Goal: Check status: Check status

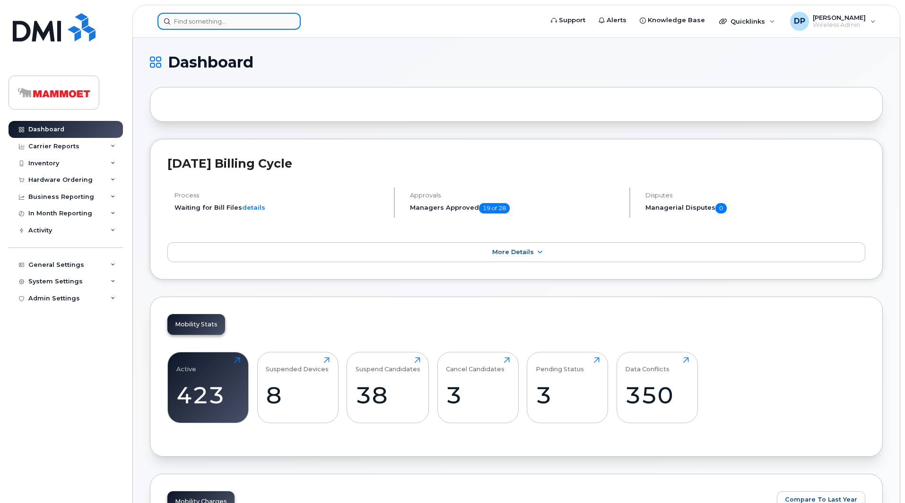
click at [216, 27] on input at bounding box center [228, 21] width 143 height 17
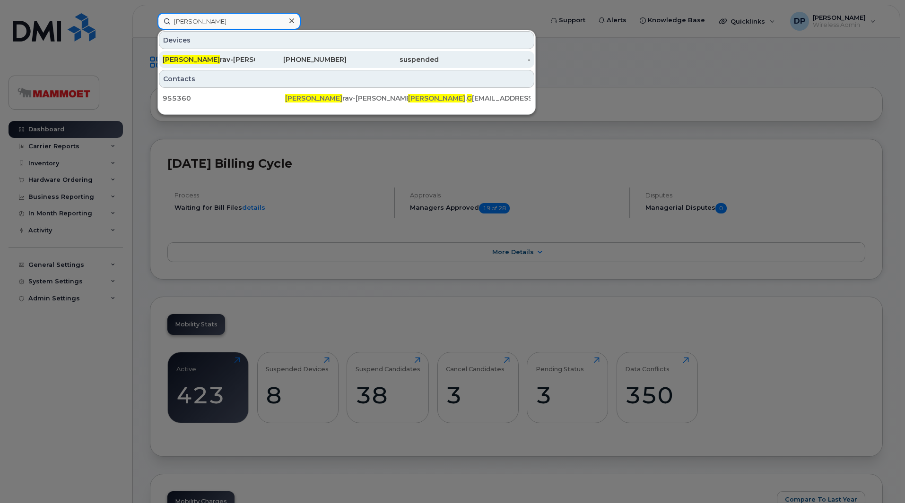
type input "[PERSON_NAME]"
click at [211, 64] on div "[PERSON_NAME] G rav-[PERSON_NAME]" at bounding box center [209, 59] width 92 height 9
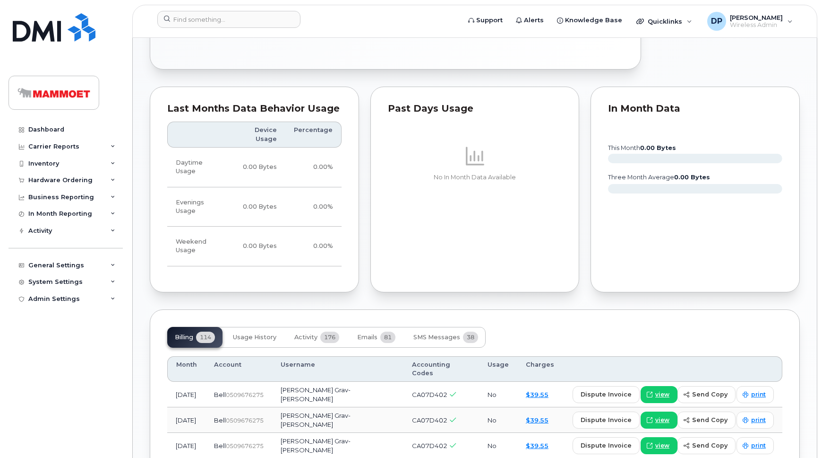
scroll to position [730, 0]
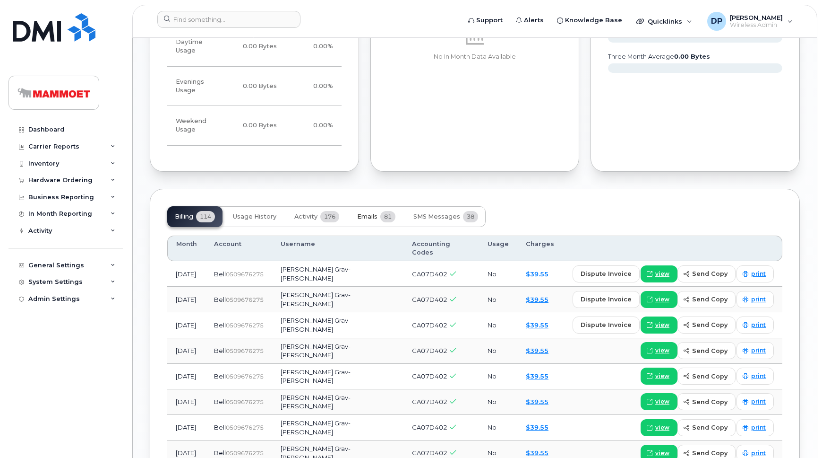
click at [361, 213] on span "Emails" at bounding box center [367, 217] width 20 height 8
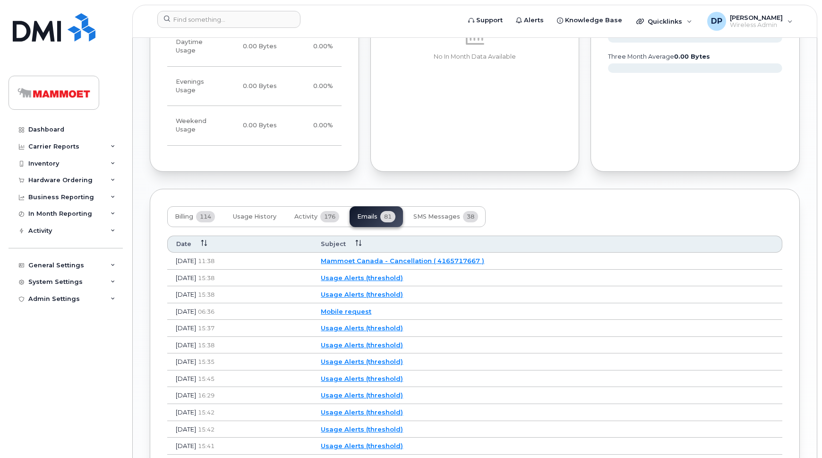
click at [431, 257] on link "Mammoet Canada - Cancellation ( 4165717667 )" at bounding box center [403, 261] width 164 height 8
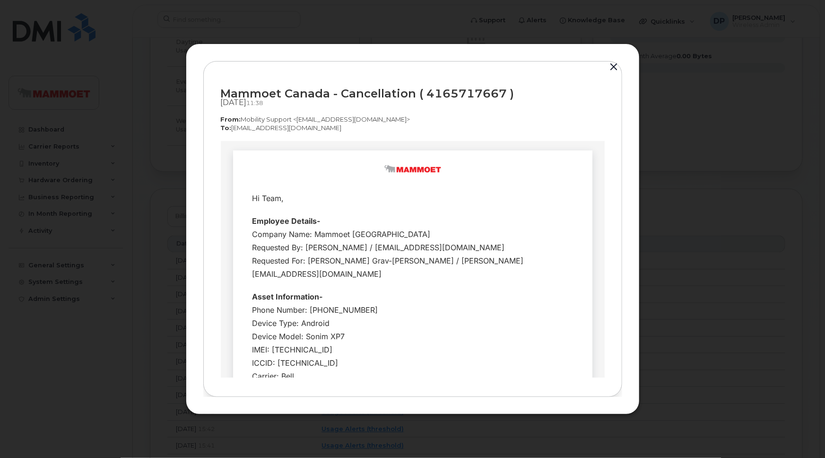
scroll to position [0, 0]
click at [612, 69] on button "button" at bounding box center [614, 66] width 14 height 13
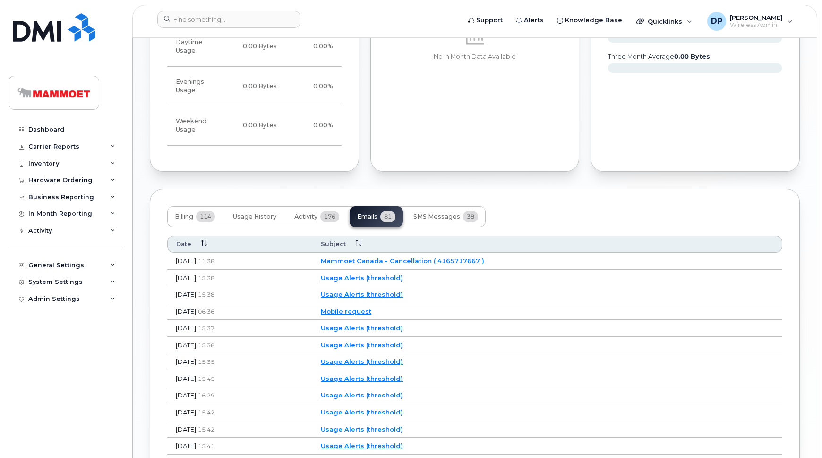
click at [425, 257] on link "Mammoet Canada - Cancellation ( 4165717667 )" at bounding box center [403, 261] width 164 height 8
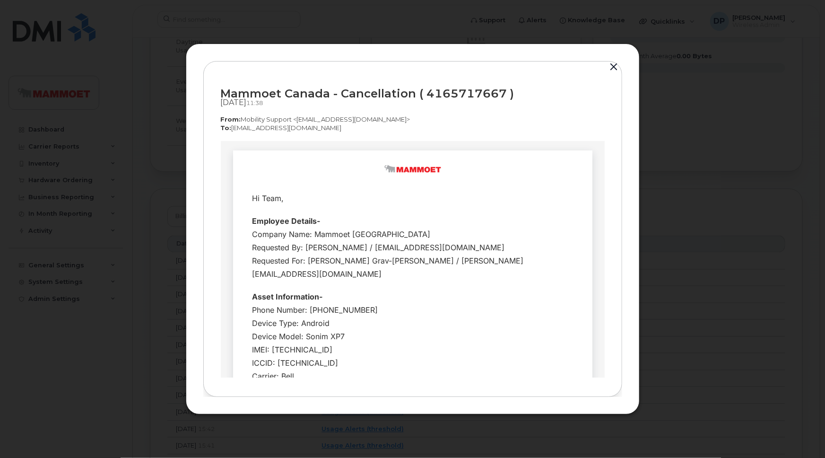
click at [613, 69] on button "button" at bounding box center [614, 66] width 14 height 13
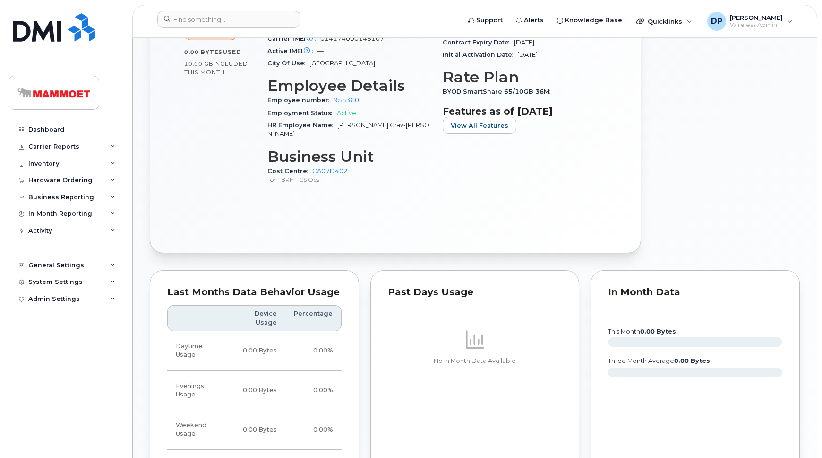
scroll to position [558, 0]
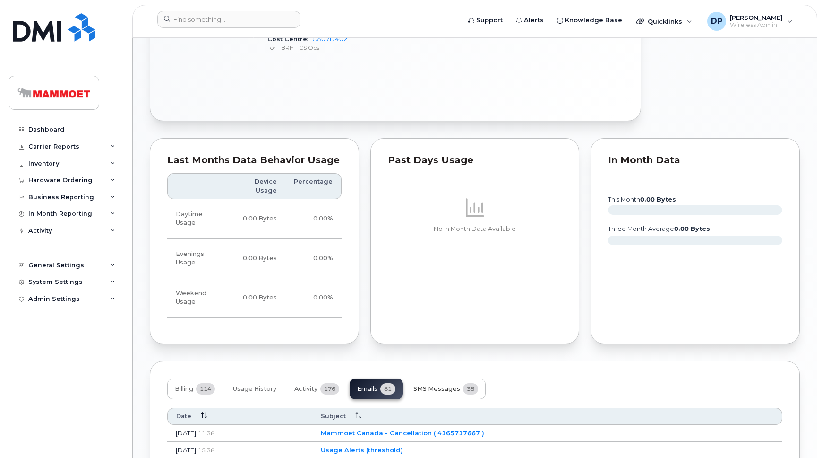
click at [441, 385] on span "SMS Messages" at bounding box center [437, 389] width 47 height 8
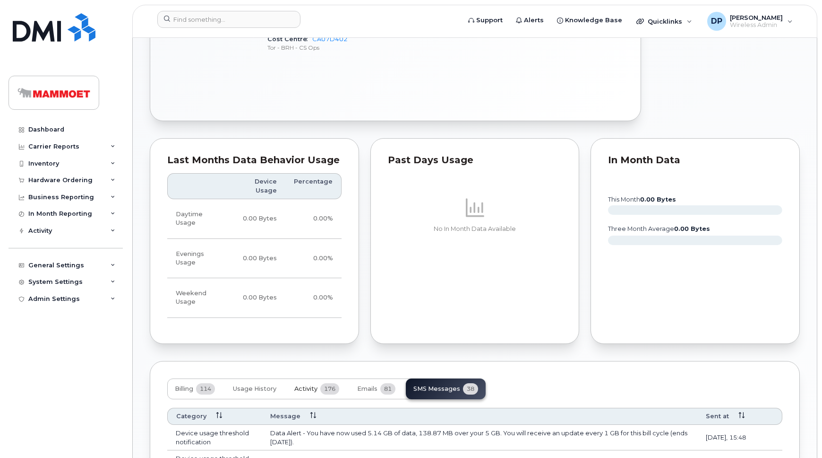
click at [299, 385] on span "Activity" at bounding box center [305, 389] width 23 height 8
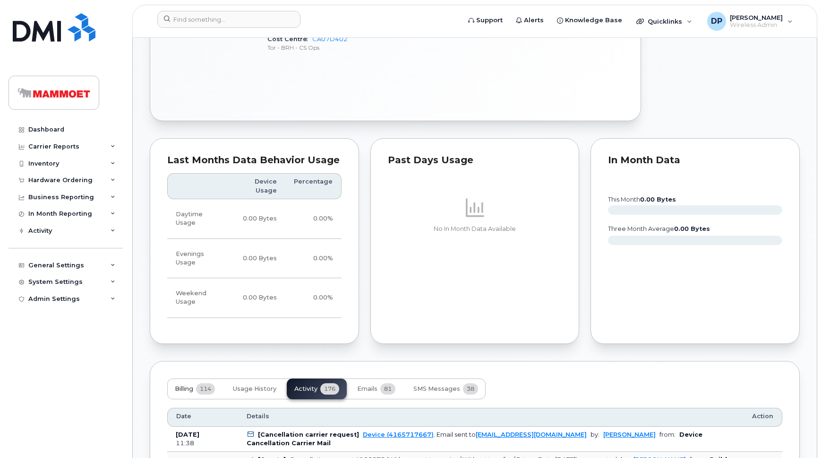
click at [187, 385] on span "Billing" at bounding box center [184, 389] width 18 height 8
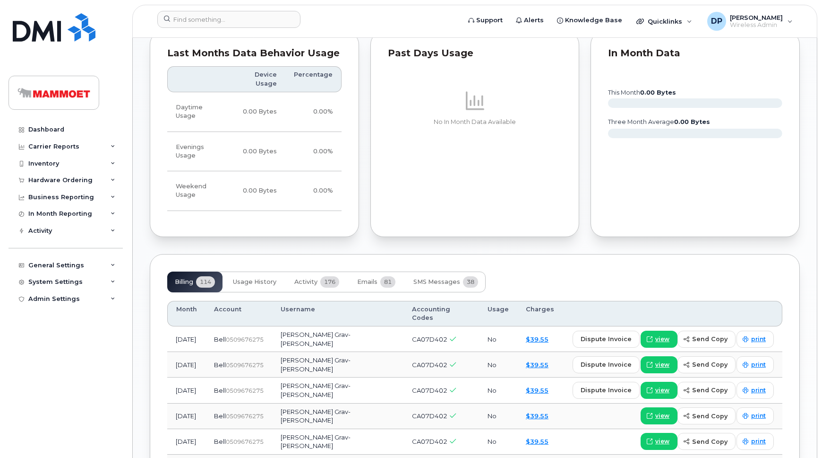
scroll to position [644, 0]
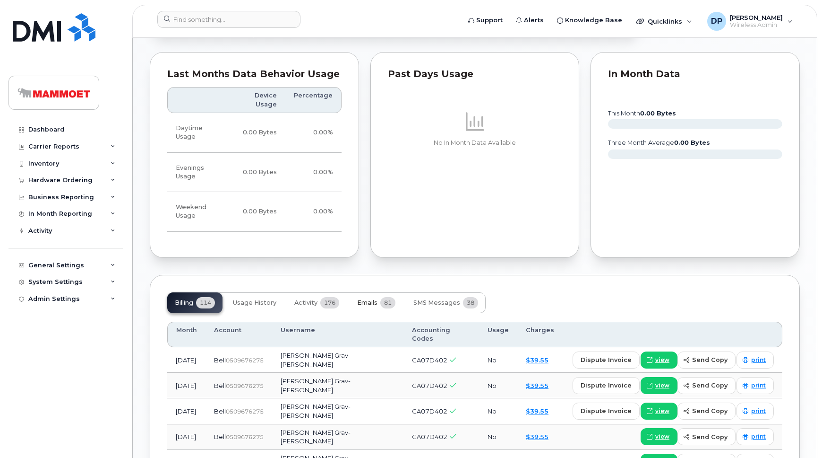
click at [381, 292] on button "Emails 81" at bounding box center [376, 302] width 53 height 21
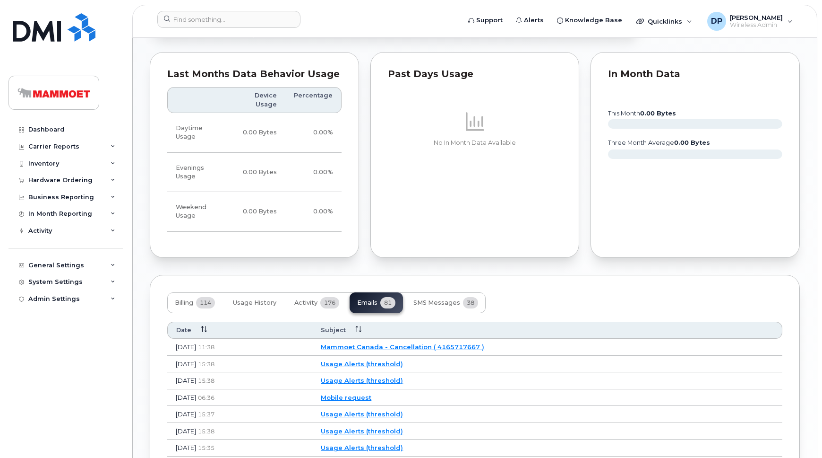
click at [397, 343] on link "Mammoet Canada - Cancellation ( 4165717667 )" at bounding box center [403, 347] width 164 height 8
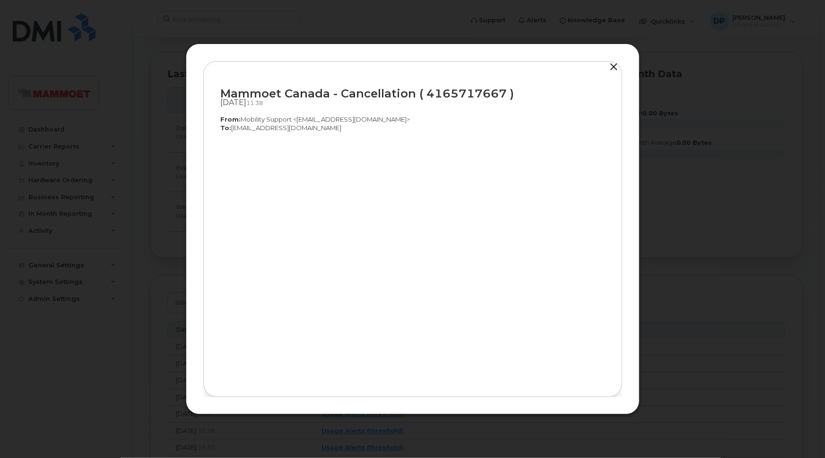
click at [615, 68] on button "button" at bounding box center [614, 66] width 14 height 13
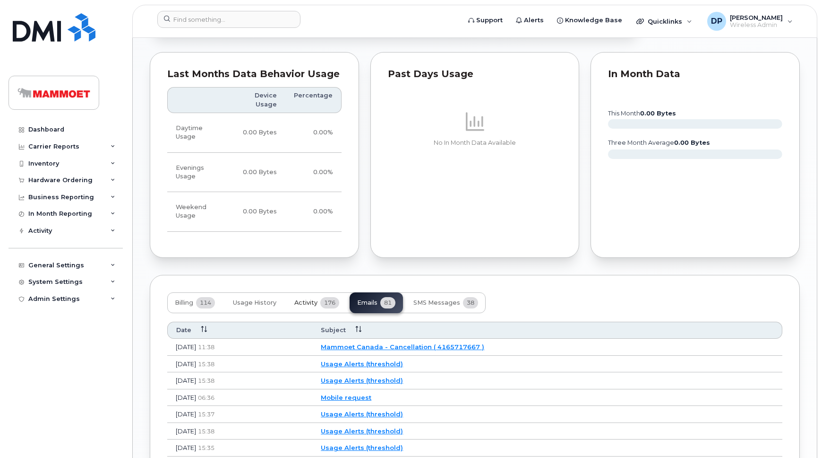
click at [307, 299] on span "Activity" at bounding box center [305, 303] width 23 height 8
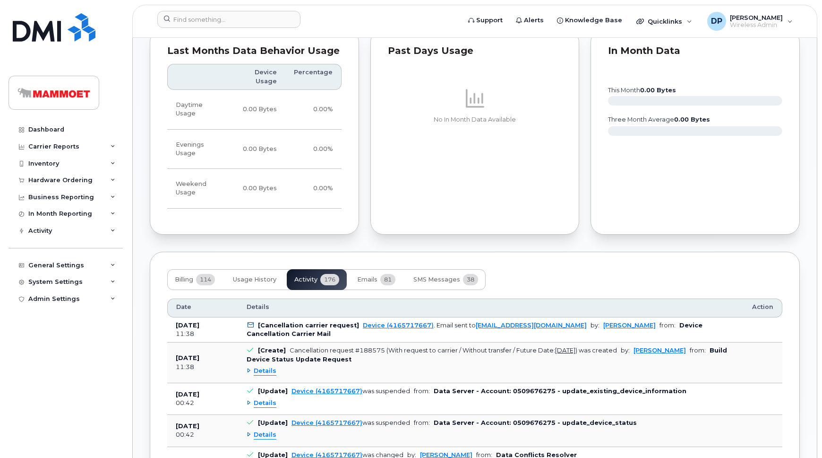
scroll to position [687, 0]
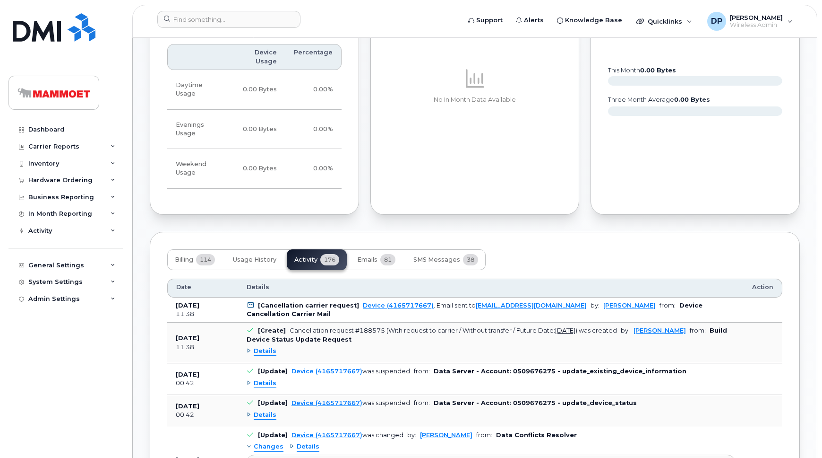
click at [268, 346] on span "Details" at bounding box center [265, 350] width 23 height 9
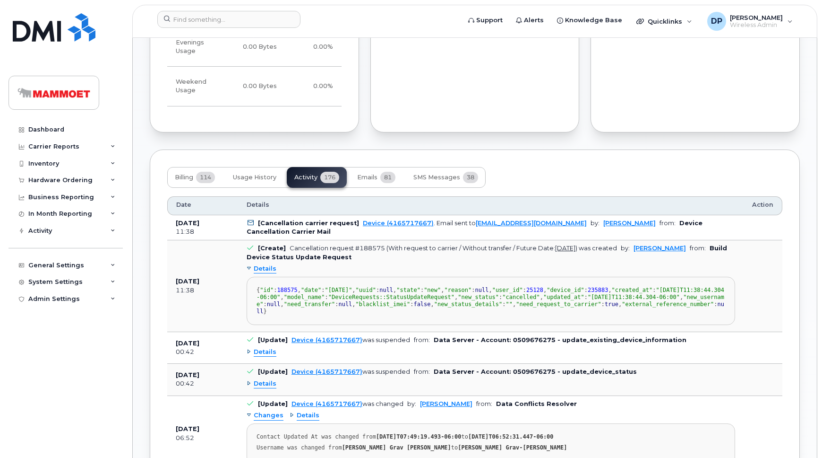
scroll to position [773, 0]
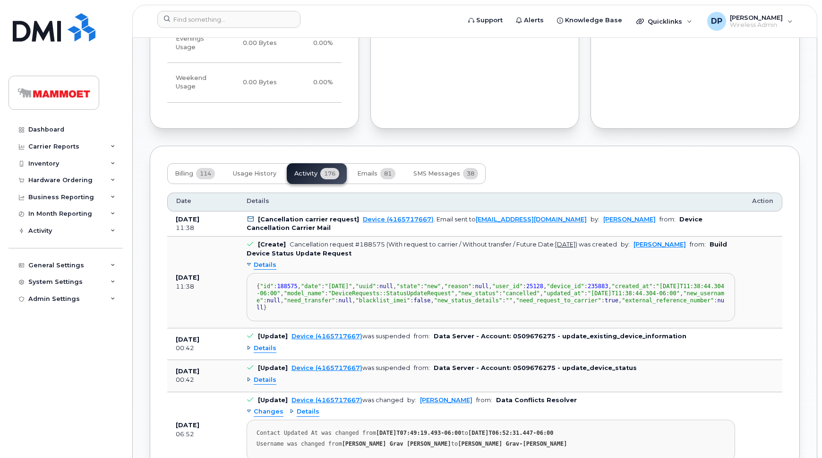
click at [260, 260] on span "Details" at bounding box center [265, 264] width 23 height 9
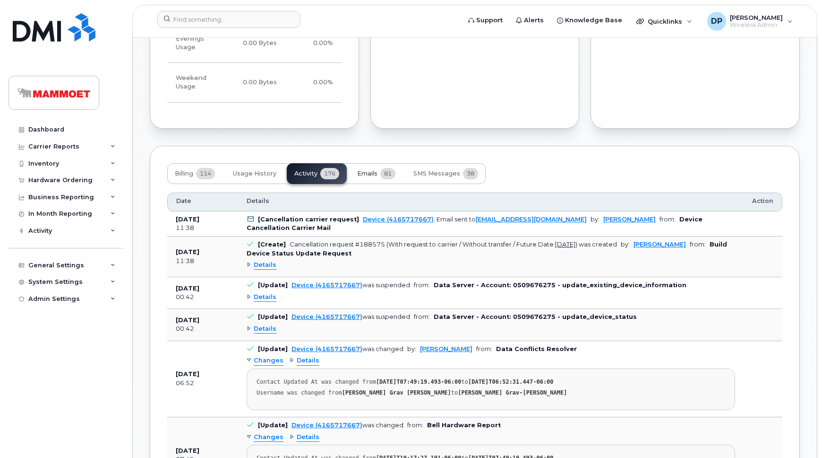
click at [385, 168] on span "81" at bounding box center [387, 173] width 15 height 11
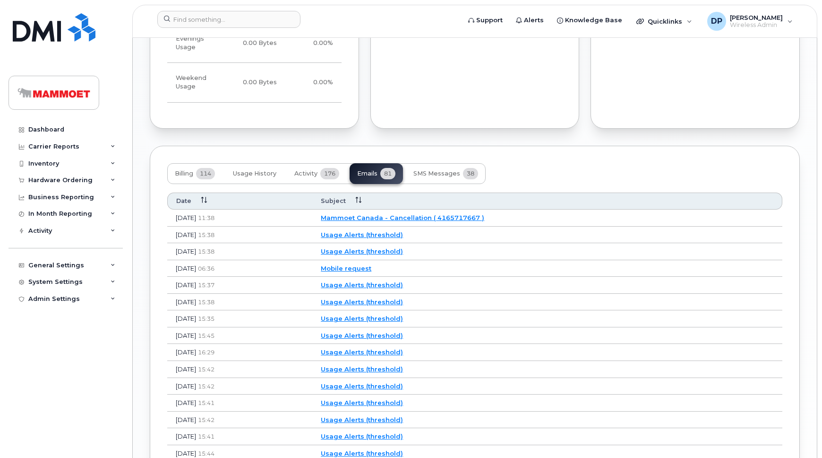
click at [411, 214] on link "Mammoet Canada - Cancellation ( 4165717667 )" at bounding box center [403, 218] width 164 height 8
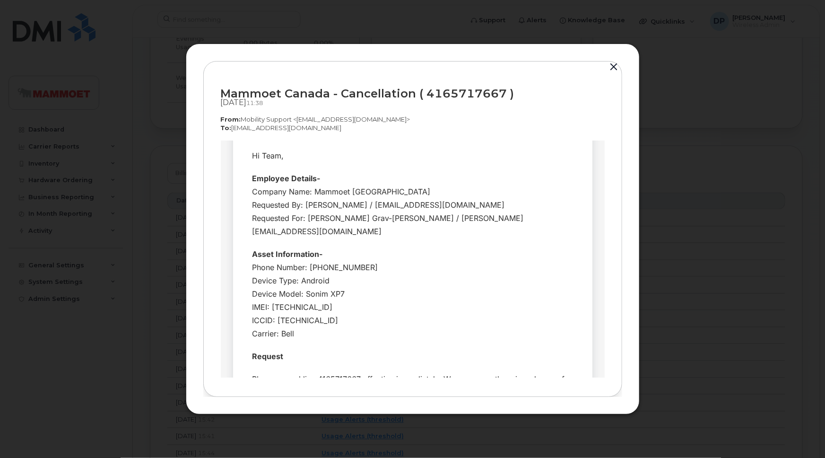
scroll to position [0, 0]
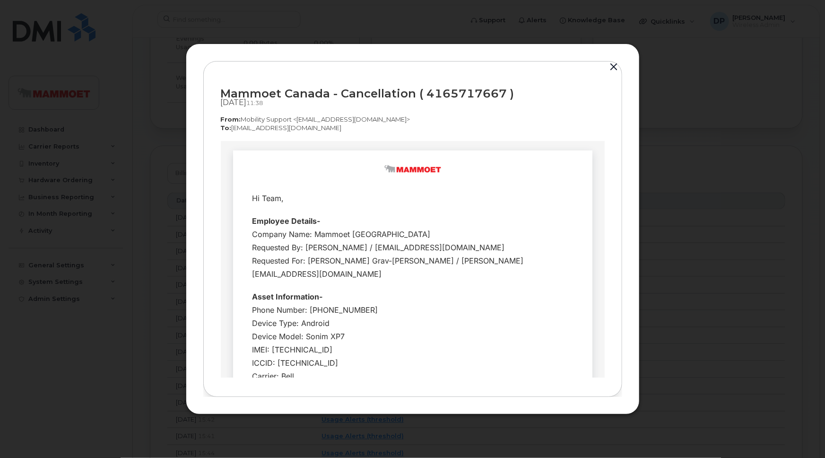
click at [319, 176] on td "Hi Team, Request" at bounding box center [412, 338] width 359 height 377
click at [611, 66] on button "button" at bounding box center [614, 66] width 14 height 13
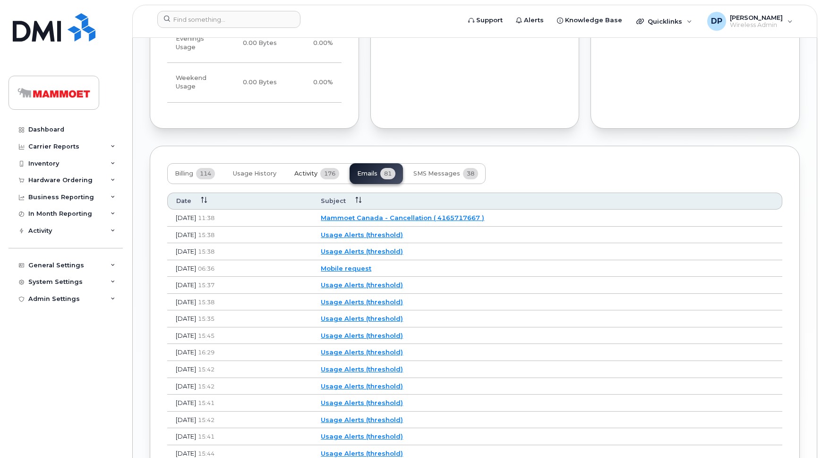
click at [319, 163] on button "Activity 176" at bounding box center [317, 173] width 60 height 21
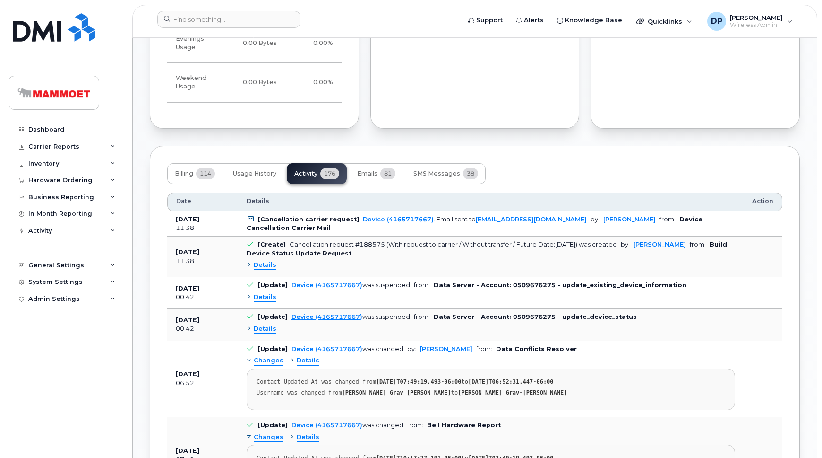
click at [249, 216] on icon at bounding box center [251, 219] width 6 height 6
click at [369, 170] on span "Emails" at bounding box center [367, 174] width 20 height 8
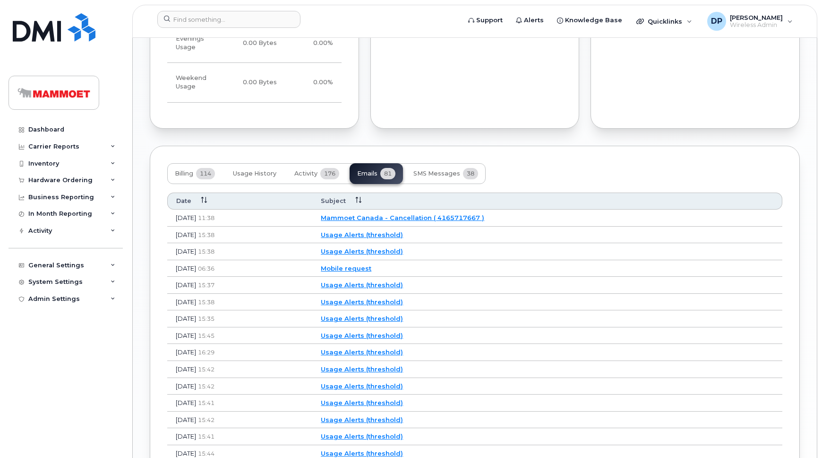
click at [377, 214] on link "Mammoet Canada - Cancellation ( 4165717667 )" at bounding box center [403, 218] width 164 height 8
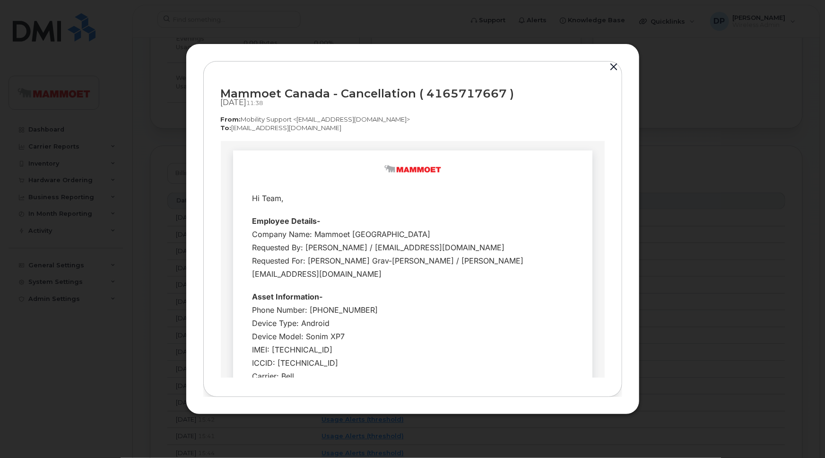
click at [615, 68] on button "button" at bounding box center [614, 66] width 14 height 13
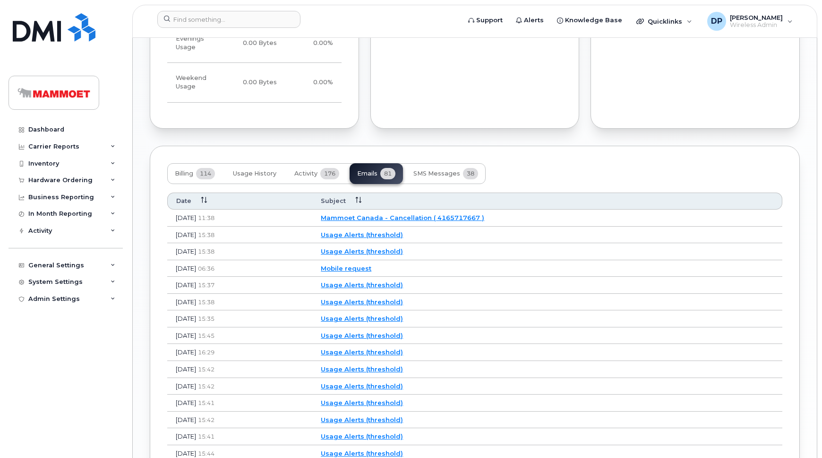
drag, startPoint x: 406, startPoint y: 190, endPoint x: 353, endPoint y: 191, distance: 53.4
click at [312, 209] on td "Mar 24, 2025 11:38" at bounding box center [239, 217] width 145 height 17
click at [385, 214] on link "Mammoet Canada - Cancellation ( 4165717667 )" at bounding box center [403, 218] width 164 height 8
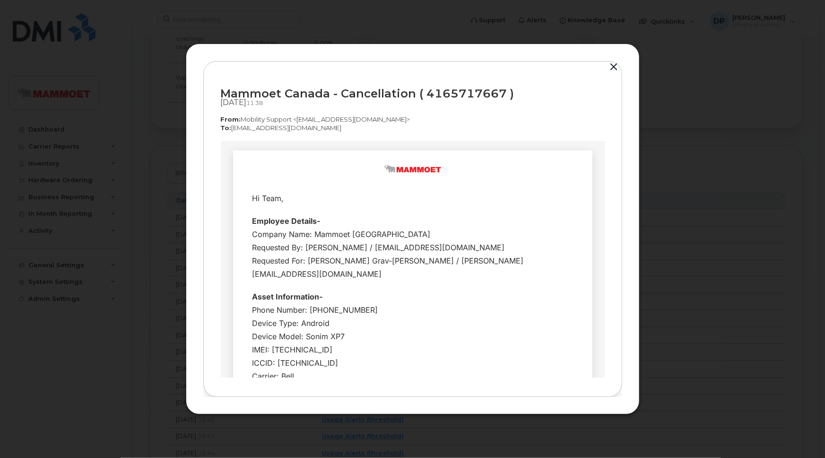
drag, startPoint x: 406, startPoint y: 117, endPoint x: 393, endPoint y: 119, distance: 13.4
click at [393, 119] on p "From:  Mobility Support <noreply@myserve.ca>" at bounding box center [413, 119] width 384 height 9
click at [337, 60] on div "Mammoet Canada - Cancellation ( 4165717667 ) Mar 24, 2025  11:38 From:  Mobilit…" at bounding box center [413, 228] width 454 height 371
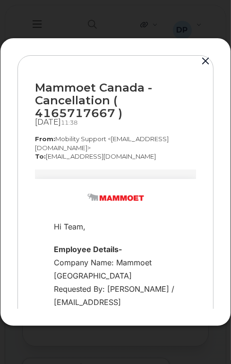
click at [156, 129] on div "Mammoet Canada - Cancellation ( 4165717667 ) Mar 24, 2025  11:38 From:  Mobilit…" at bounding box center [115, 121] width 161 height 97
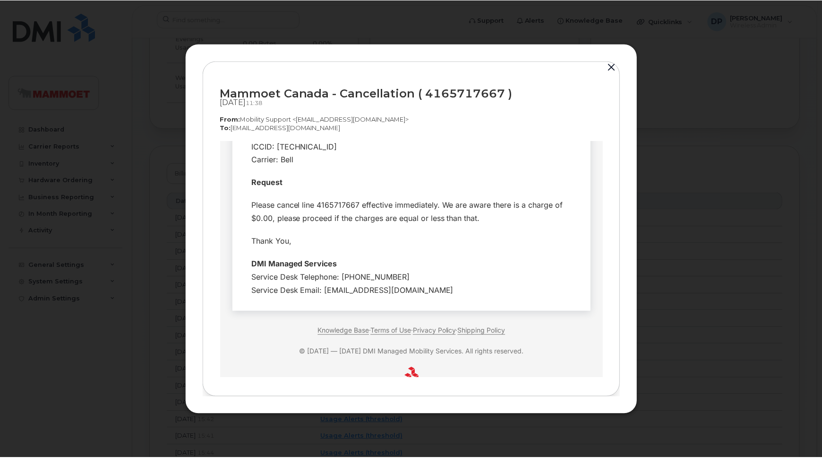
scroll to position [231, 0]
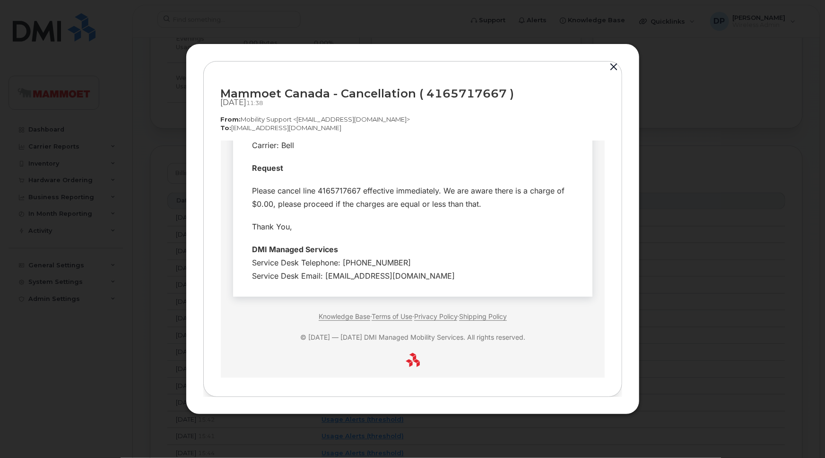
click at [613, 63] on button "button" at bounding box center [614, 66] width 14 height 13
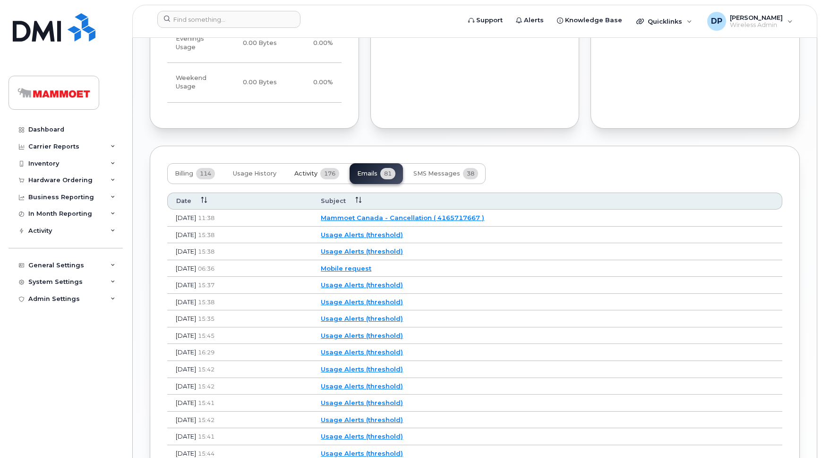
click at [321, 163] on button "Activity 176" at bounding box center [317, 173] width 60 height 21
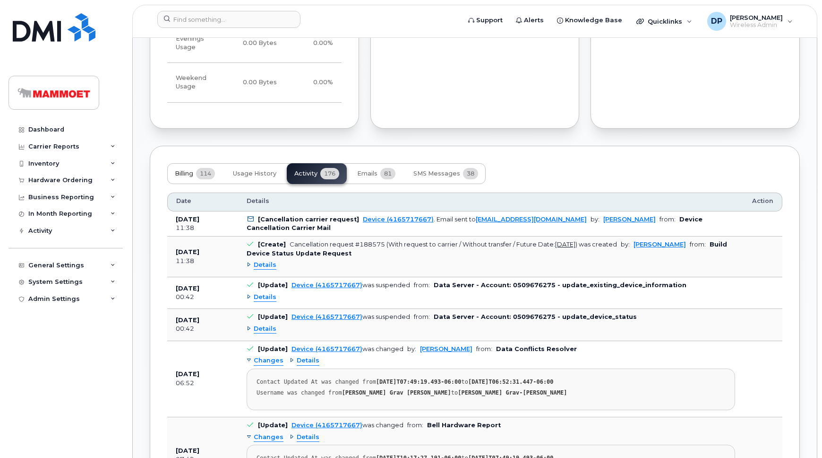
click at [177, 170] on span "Billing" at bounding box center [184, 174] width 18 height 8
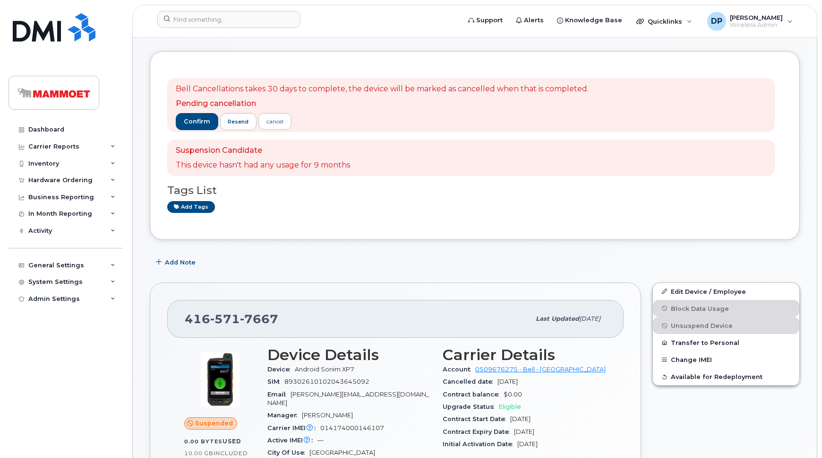
scroll to position [0, 0]
